Goal: Task Accomplishment & Management: Use online tool/utility

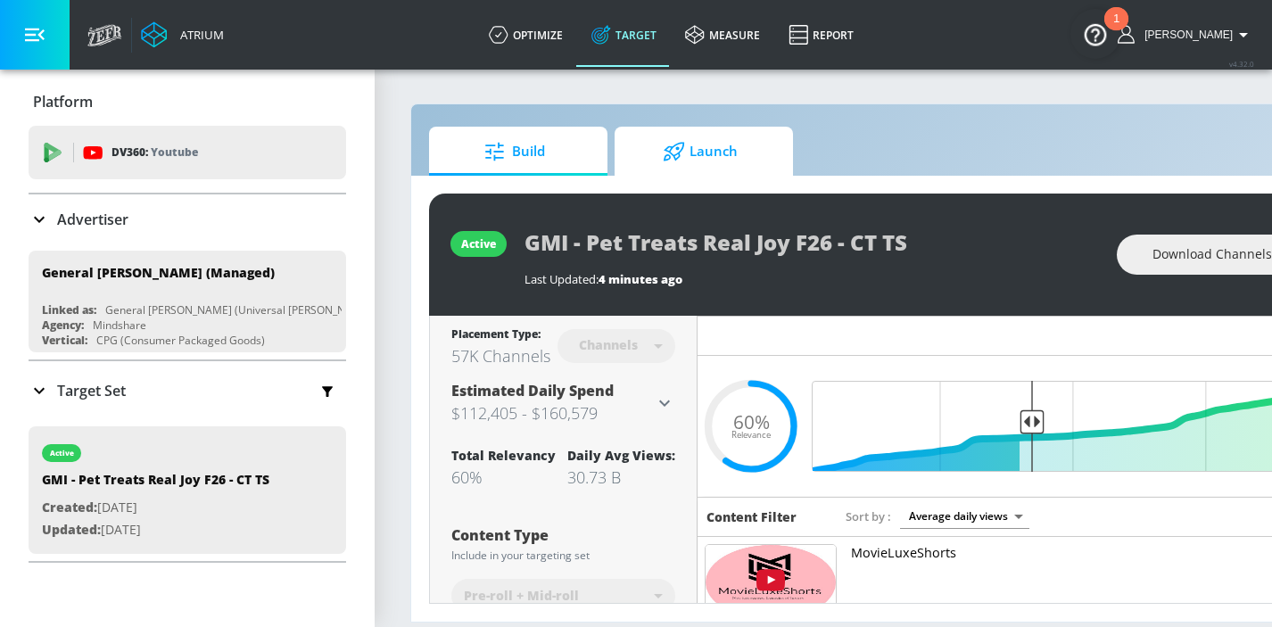
click at [715, 158] on span "Launch" at bounding box center [701, 151] width 136 height 43
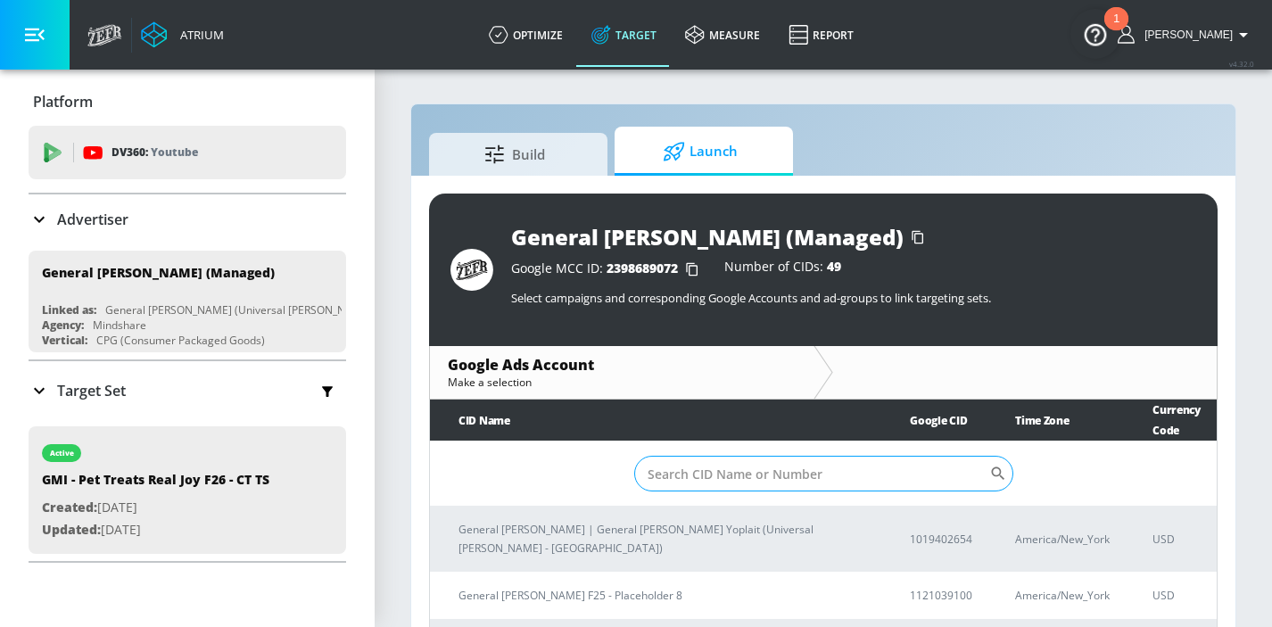
click at [694, 478] on input "Sort By" at bounding box center [811, 474] width 355 height 36
paste input "7942507099"
type input "7942507099"
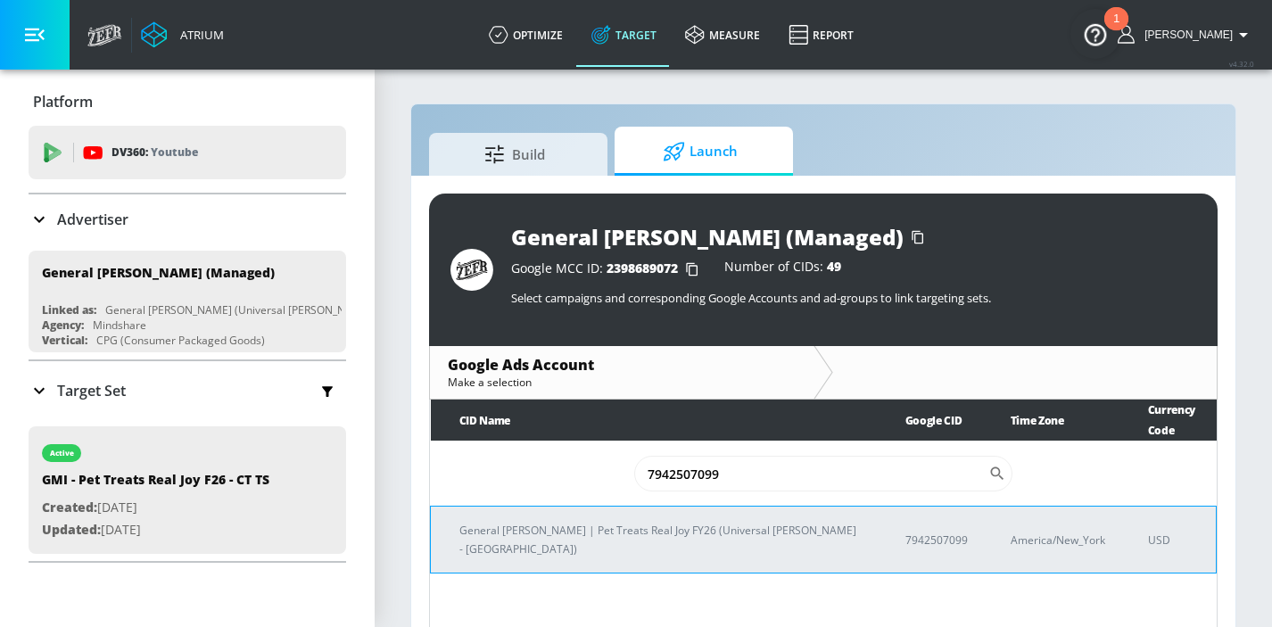
click at [636, 526] on td "General [PERSON_NAME] | Pet Treats Real Joy FY26 (Universal [PERSON_NAME] - [GE…" at bounding box center [654, 540] width 446 height 67
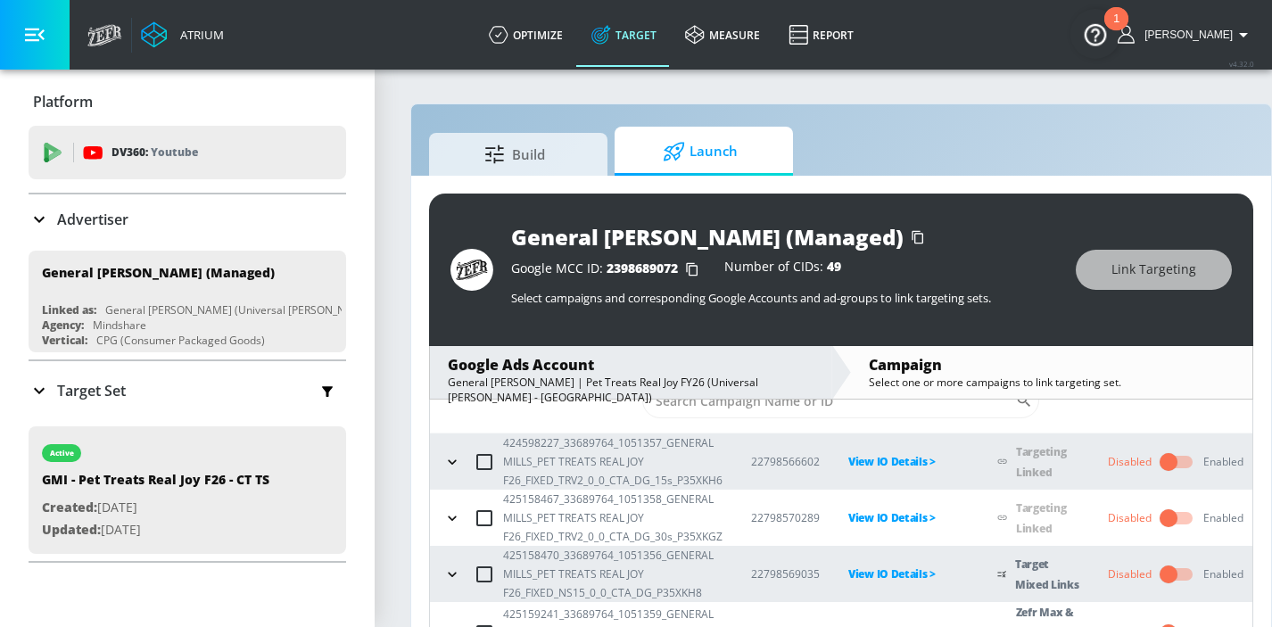
scroll to position [89, 0]
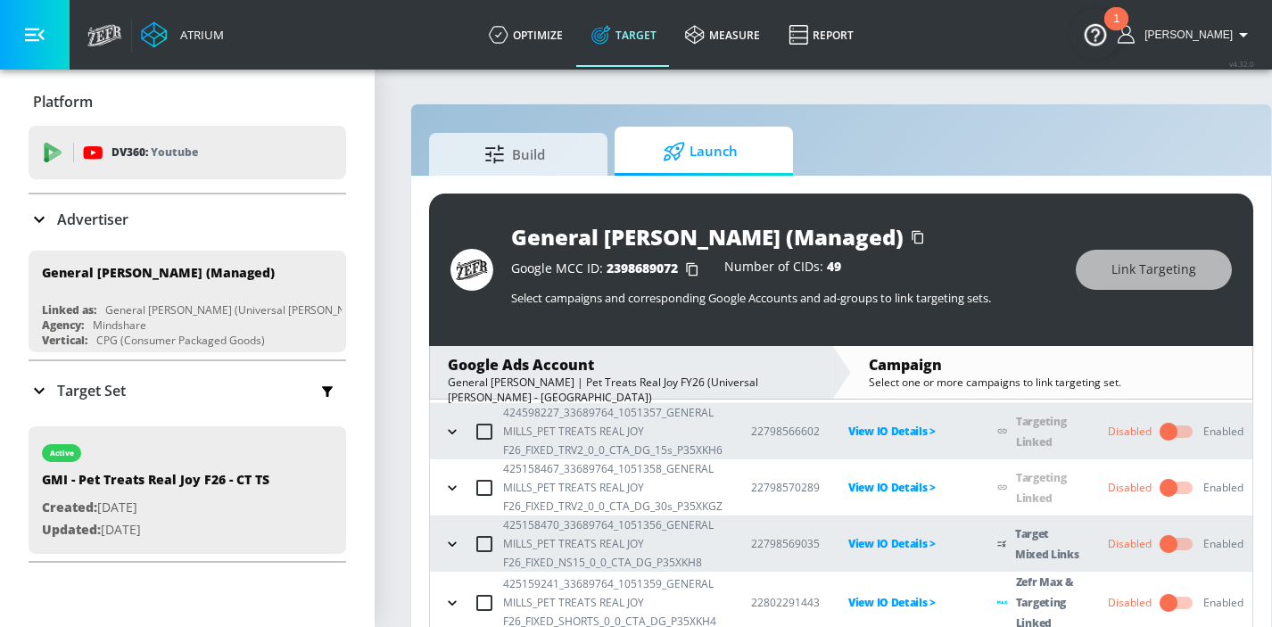
click at [446, 542] on icon "button" at bounding box center [452, 544] width 18 height 18
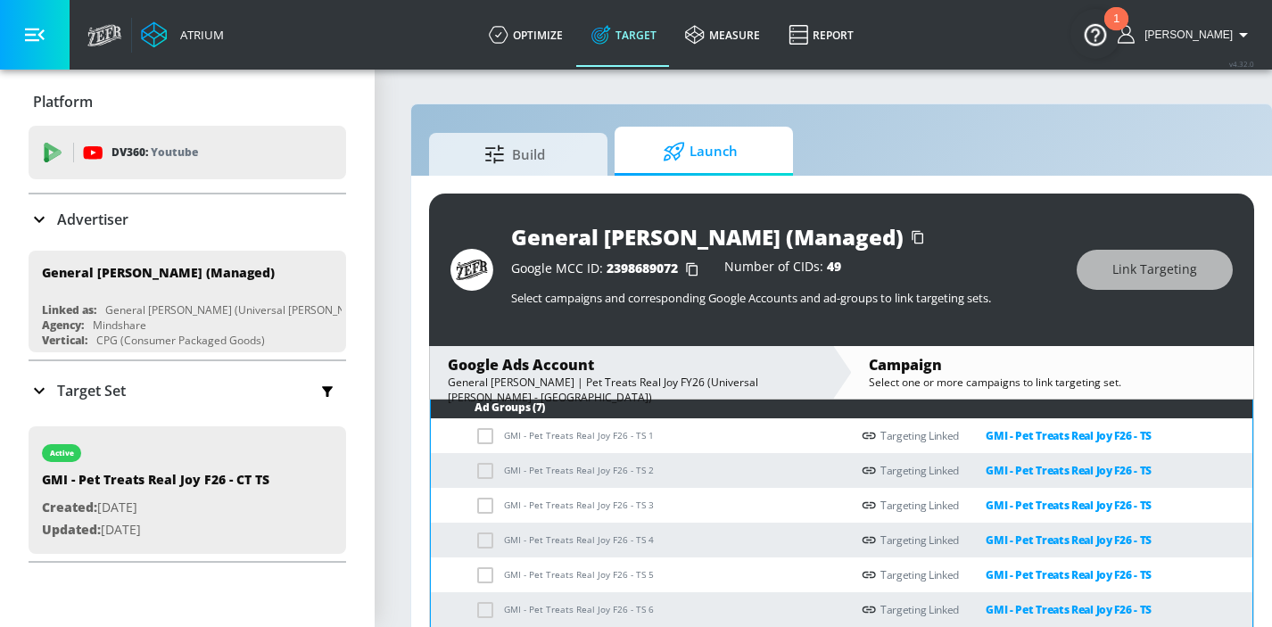
scroll to position [396, 0]
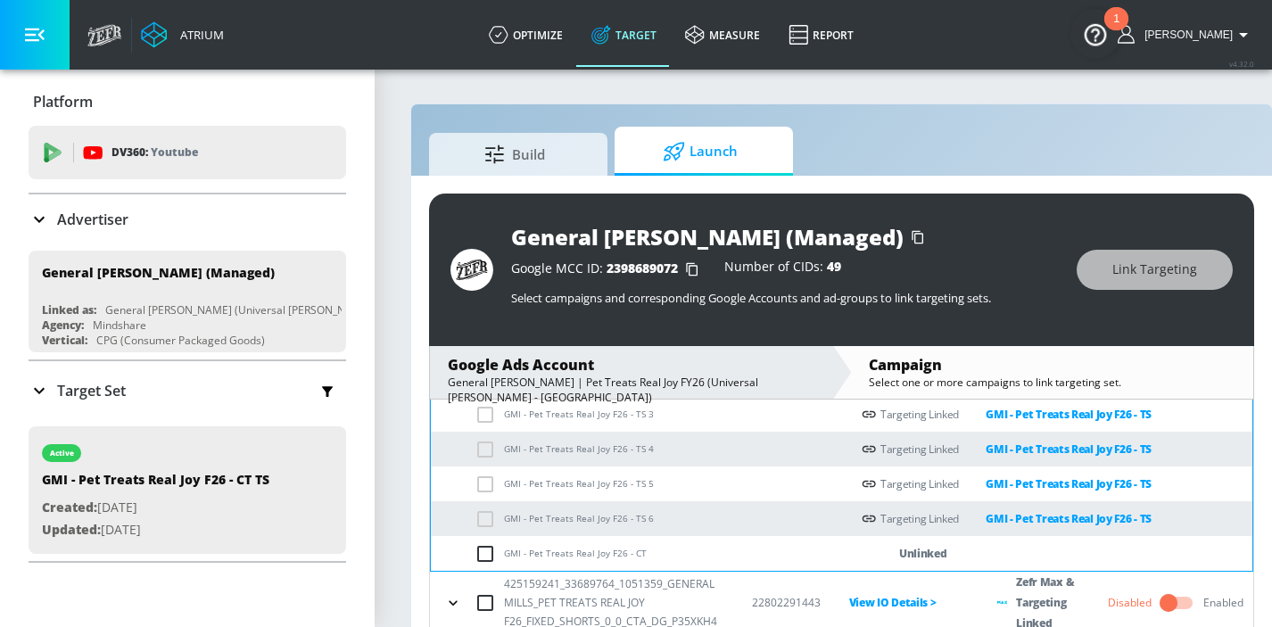
click at [480, 551] on input "checkbox" at bounding box center [489, 553] width 29 height 21
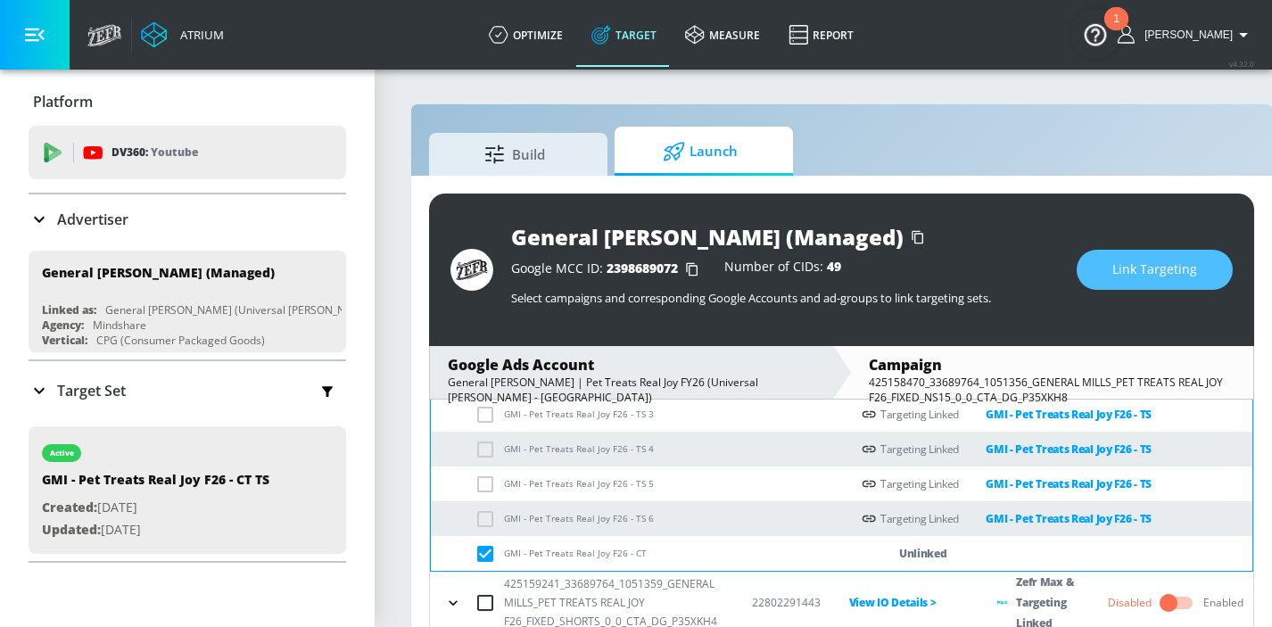
click at [1127, 280] on span "Link Targeting" at bounding box center [1155, 270] width 85 height 22
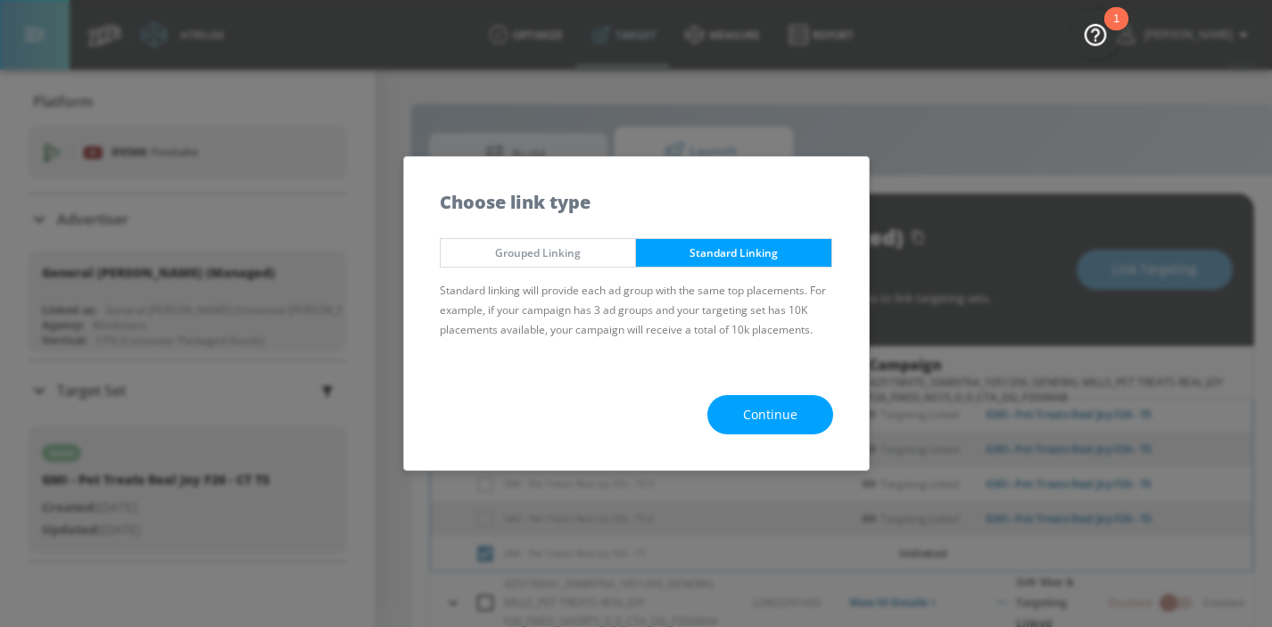
click at [772, 417] on span "Continue" at bounding box center [770, 415] width 54 height 22
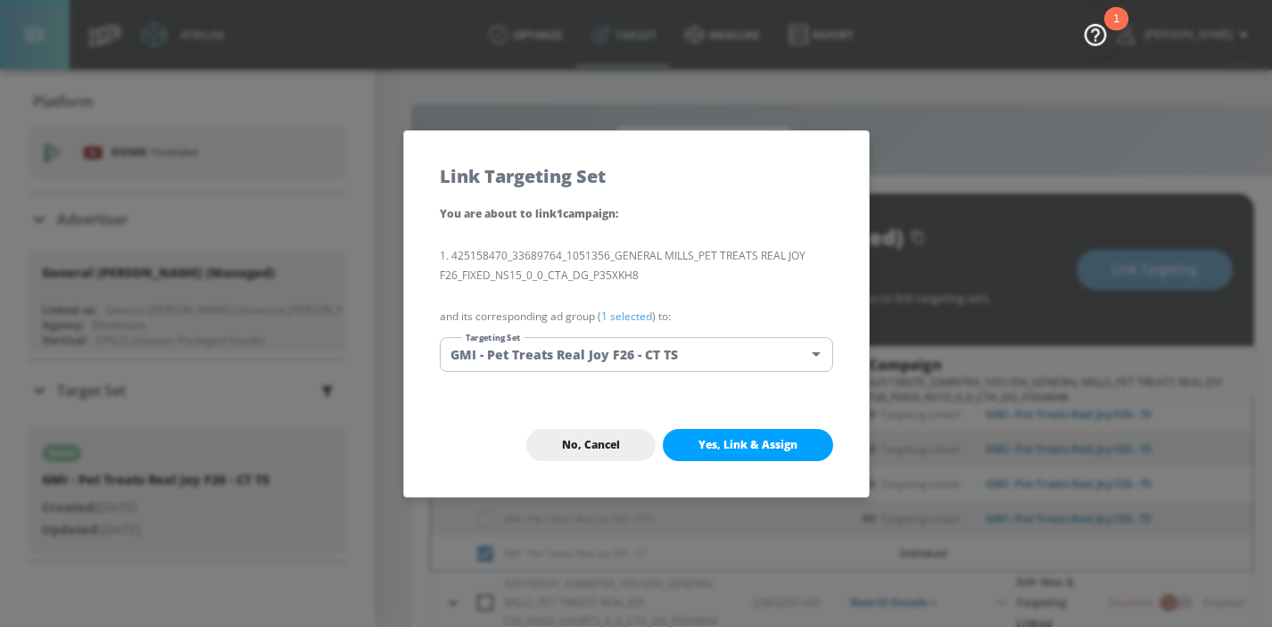
click at [762, 448] on span "Yes, Link & Assign" at bounding box center [748, 445] width 99 height 14
checkbox input "false"
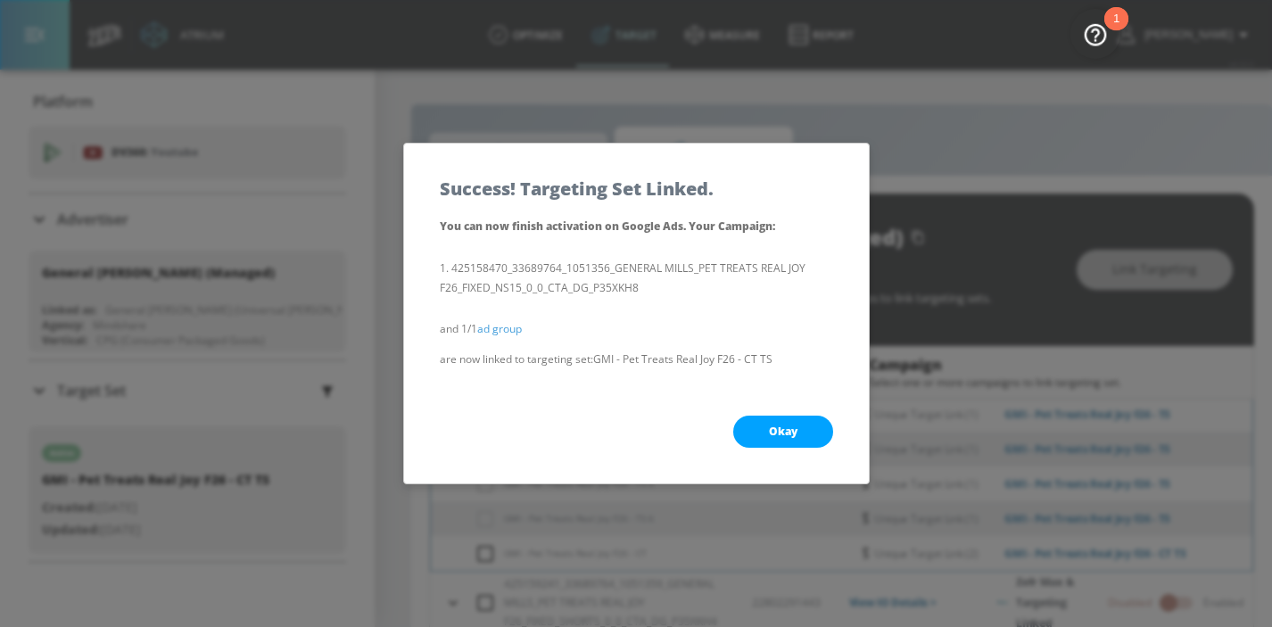
click at [769, 435] on span "Okay" at bounding box center [783, 432] width 29 height 14
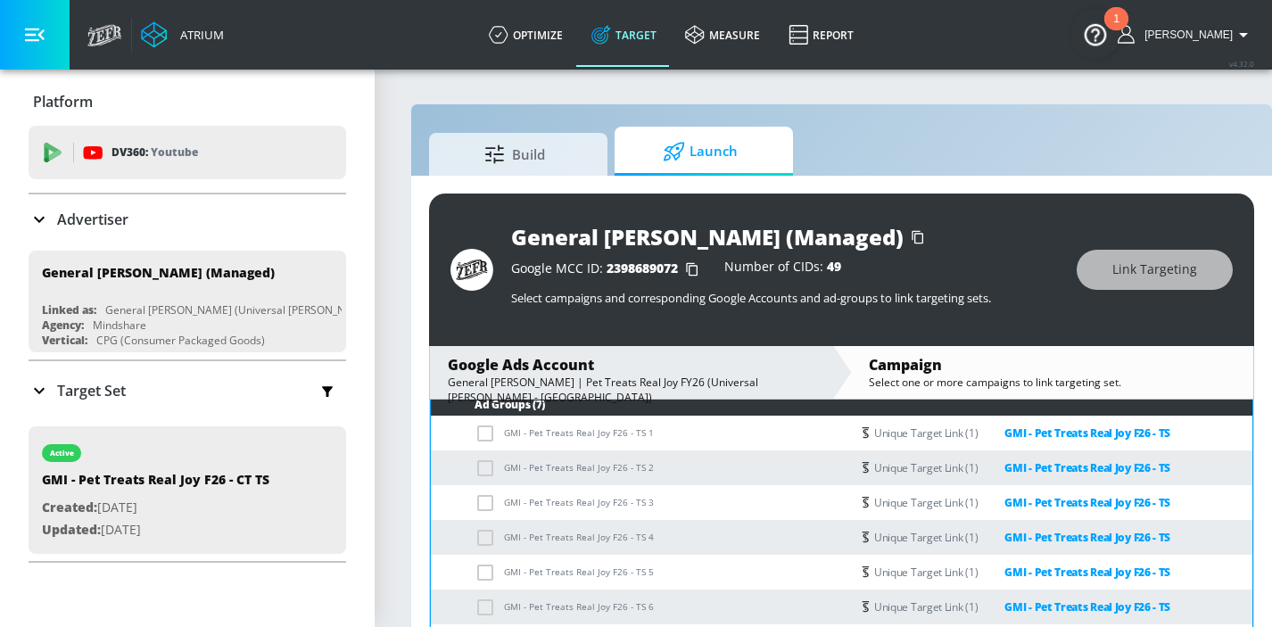
scroll to position [221, 0]
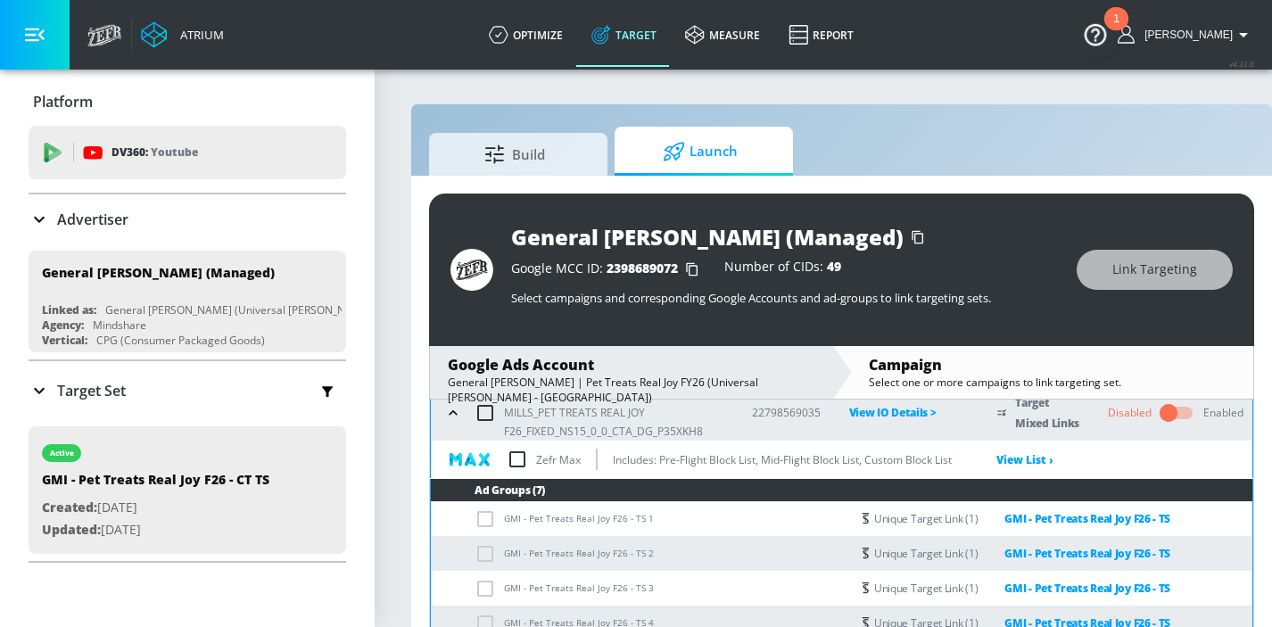
click at [457, 409] on icon "button" at bounding box center [453, 413] width 18 height 18
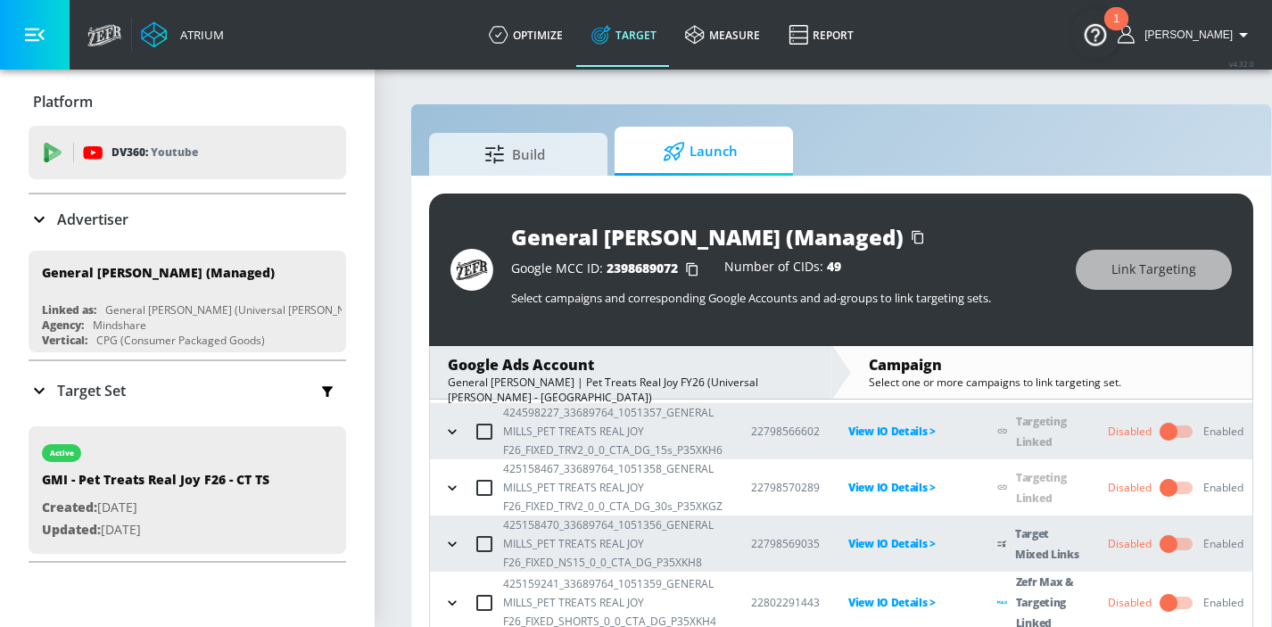
scroll to position [0, 0]
